Goal: Information Seeking & Learning: Learn about a topic

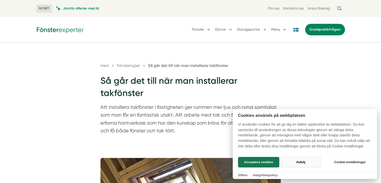
click at [294, 161] on button "Avböj" at bounding box center [301, 162] width 40 height 11
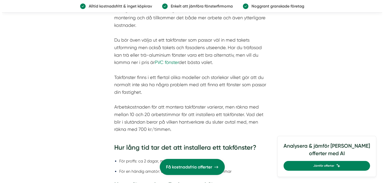
scroll to position [551, 0]
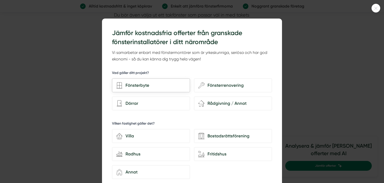
click at [118, 84] on icon at bounding box center [119, 85] width 6 height 6
click at [0, 0] on input "Fönsterbyte" at bounding box center [0, 0] width 0 height 0
click at [118, 136] on icon "house-3" at bounding box center [119, 136] width 6 height 6
click at [0, 0] on input "house-3 Villa" at bounding box center [0, 0] width 0 height 0
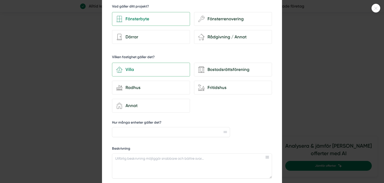
scroll to position [75, 0]
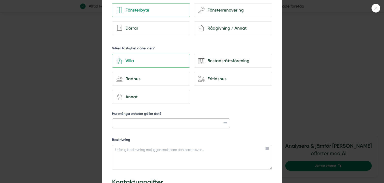
click at [223, 120] on input "Hur många enheter gäller det?" at bounding box center [171, 123] width 118 height 10
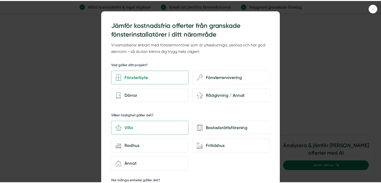
scroll to position [0, 0]
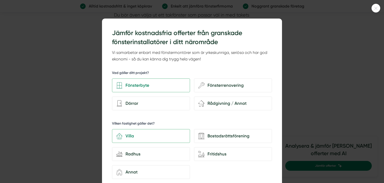
type input "1"
click at [377, 8] on icon at bounding box center [376, 8] width 8 height 3
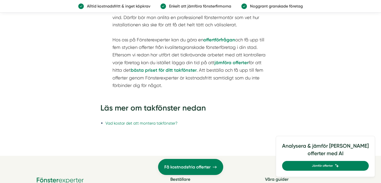
scroll to position [901, 0]
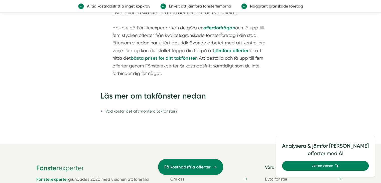
click at [138, 109] on link "Vad kostar det att montera takfönster?" at bounding box center [141, 110] width 72 height 5
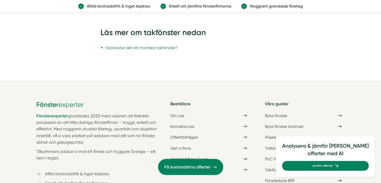
scroll to position [963, 0]
